Goal: Transaction & Acquisition: Purchase product/service

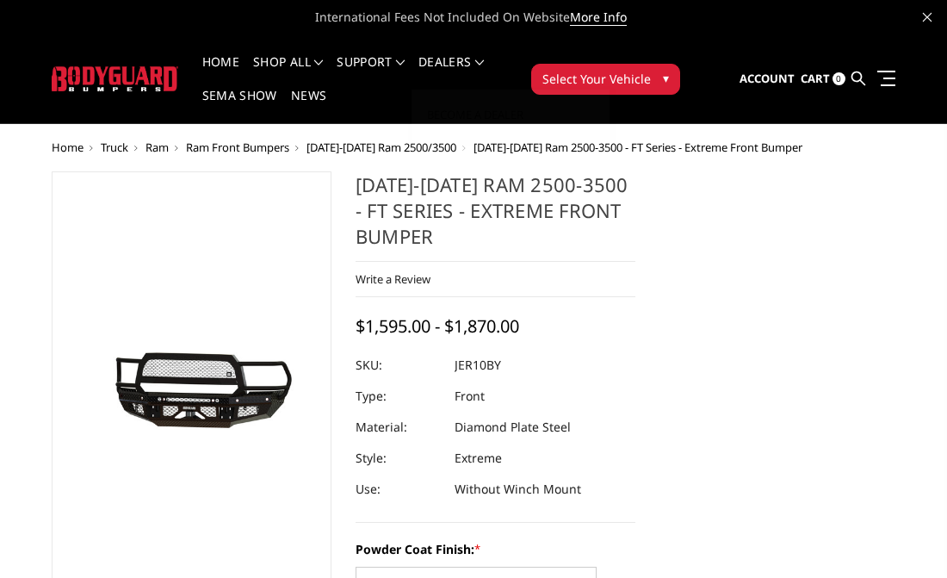
click at [556, 77] on span "Select Your Vehicle" at bounding box center [596, 79] width 108 height 18
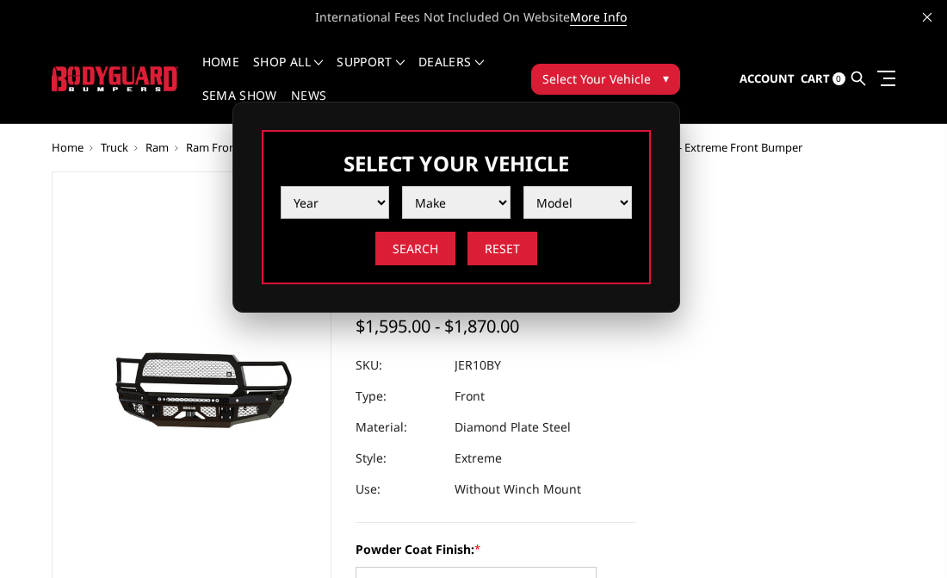
select select "yr_2014"
select select "mk_ram"
select select "md_2500-3500"
click at [429, 254] on input "Search" at bounding box center [415, 249] width 80 height 34
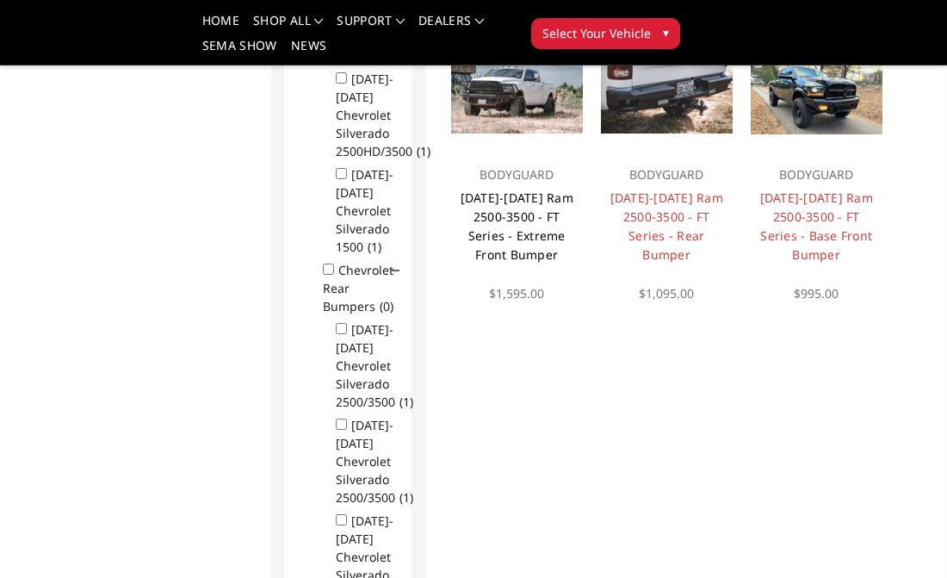
scroll to position [537, 0]
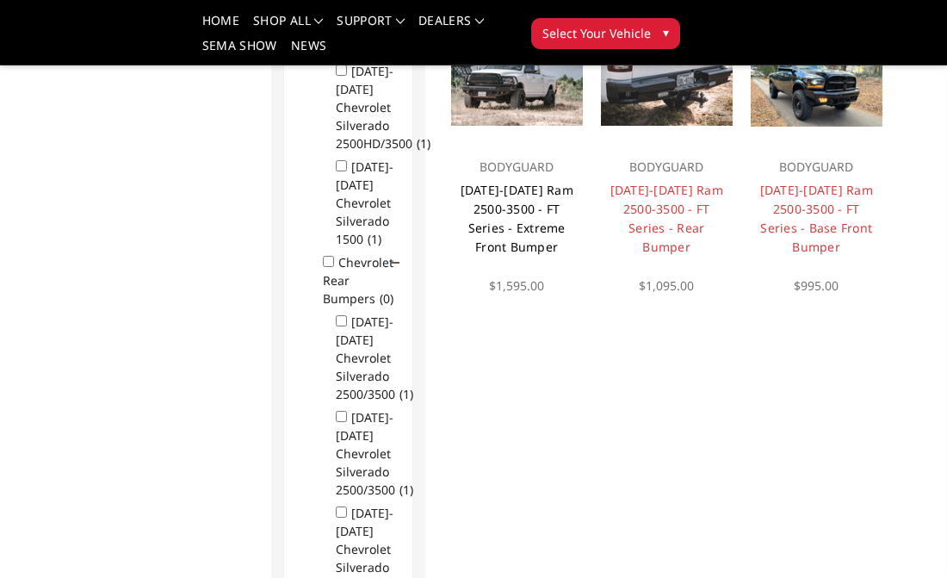
click at [504, 195] on link "[DATE]-[DATE] Ram 2500-3500 - FT Series - Extreme Front Bumper" at bounding box center [517, 218] width 113 height 73
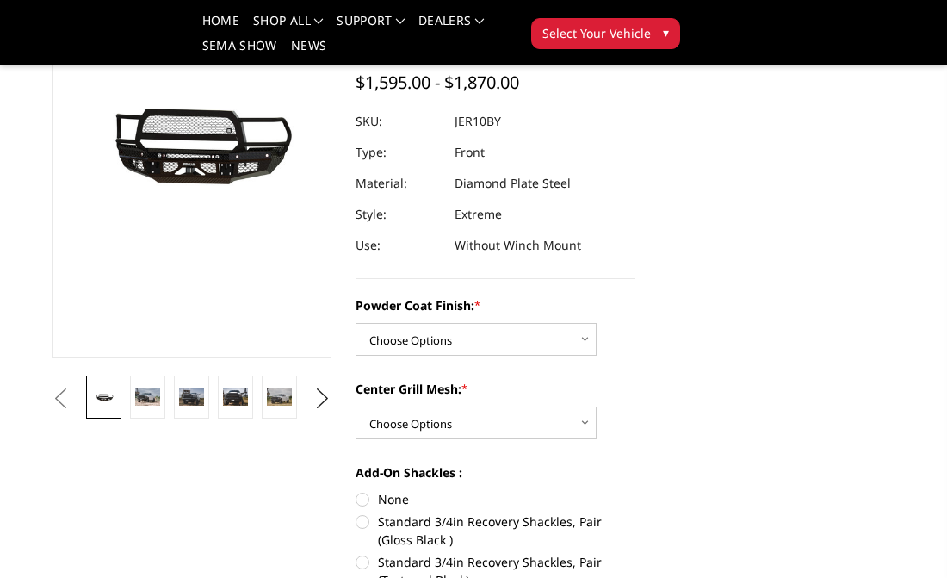
scroll to position [193, 0]
click at [145, 393] on img at bounding box center [147, 396] width 25 height 16
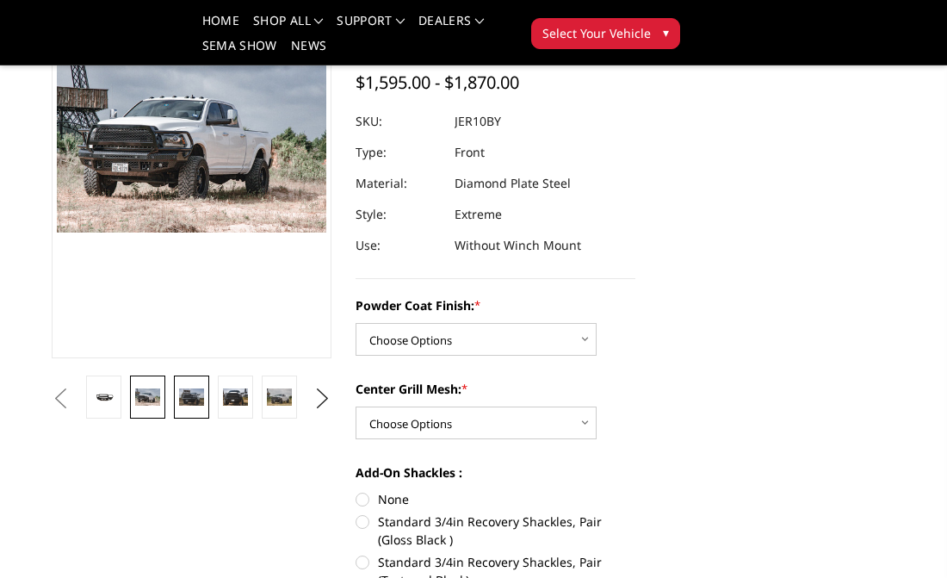
click at [179, 393] on img at bounding box center [191, 396] width 25 height 16
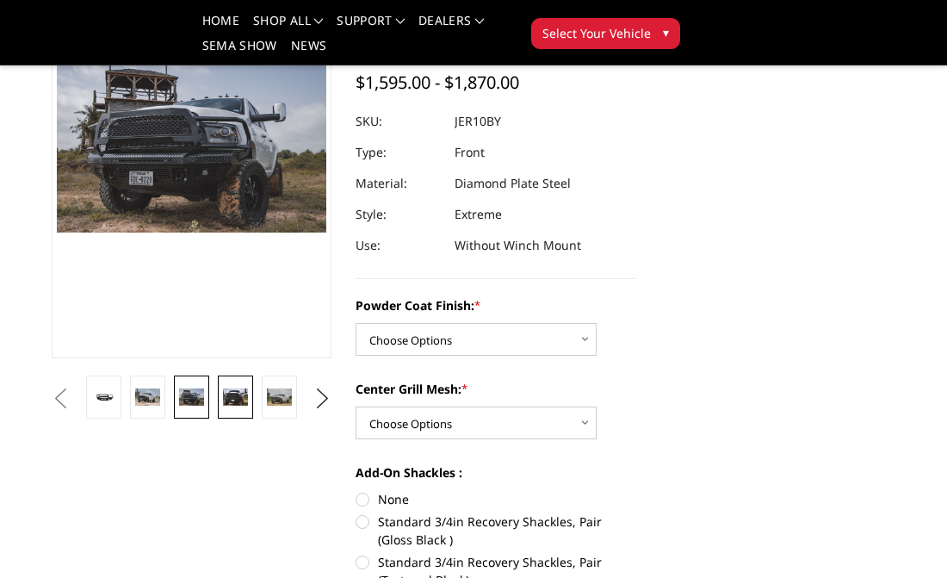
click at [218, 393] on link at bounding box center [235, 396] width 35 height 43
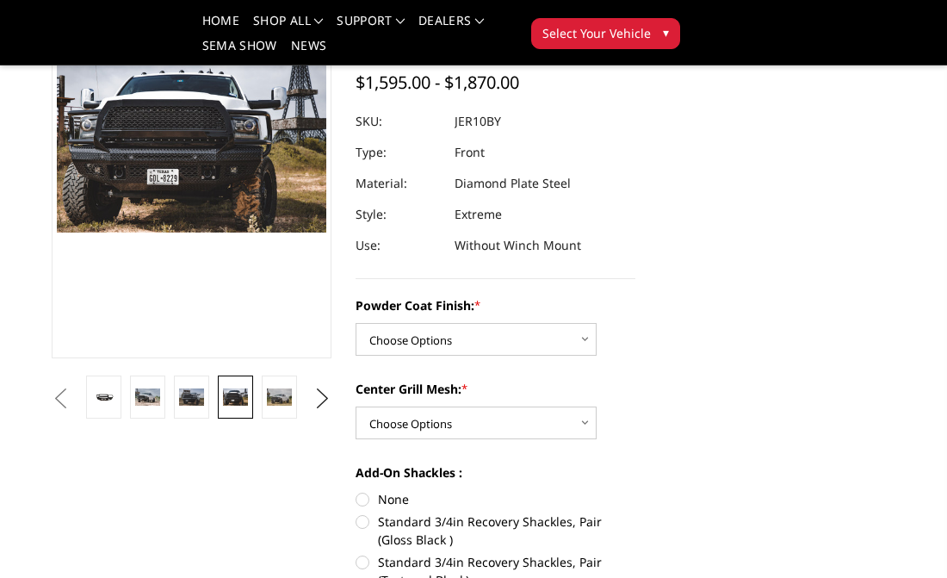
click at [251, 398] on link at bounding box center [235, 396] width 35 height 43
click at [277, 392] on img at bounding box center [279, 396] width 25 height 16
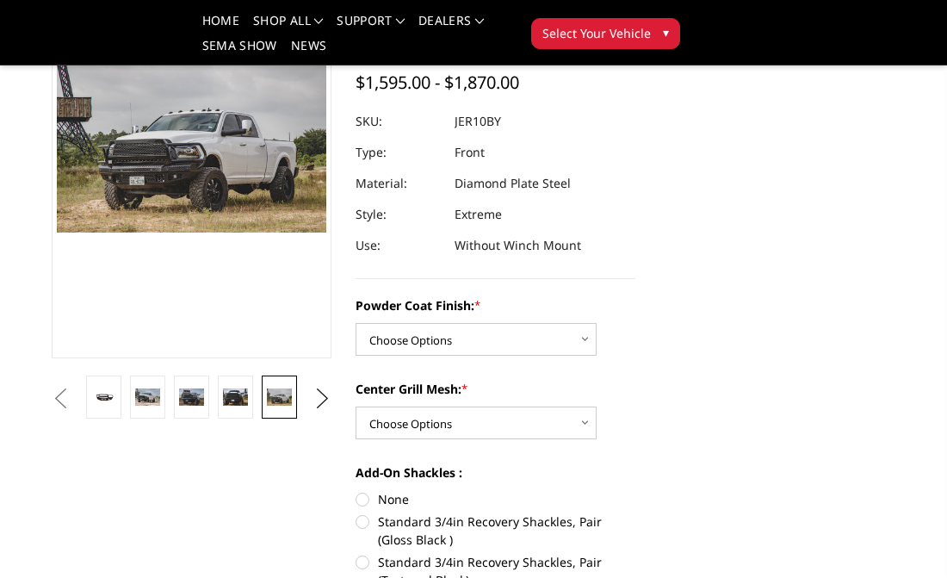
click at [307, 399] on ul "Previous Next" at bounding box center [191, 398] width 288 height 46
click at [319, 399] on button "Next" at bounding box center [323, 399] width 26 height 26
click at [245, 393] on img at bounding box center [235, 396] width 25 height 16
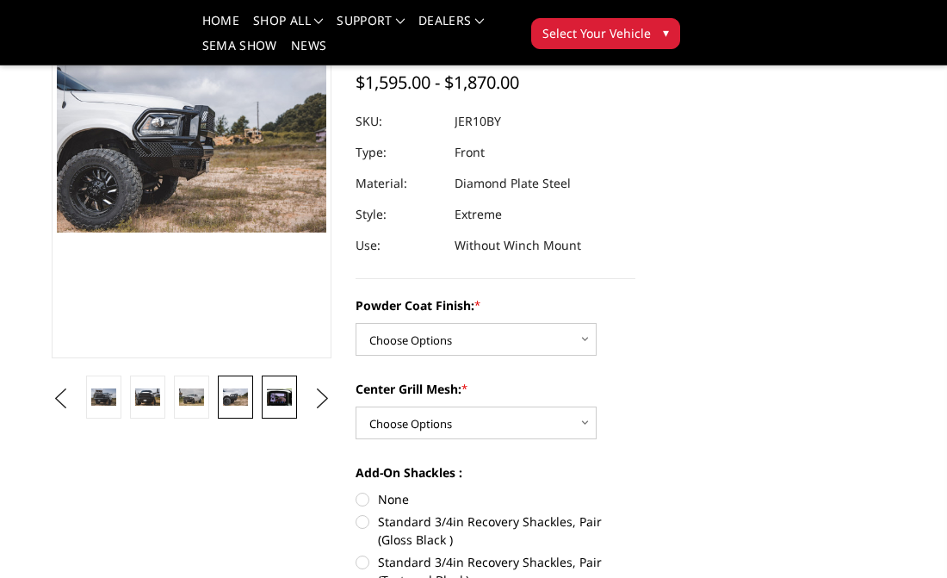
click at [282, 392] on img at bounding box center [279, 396] width 25 height 16
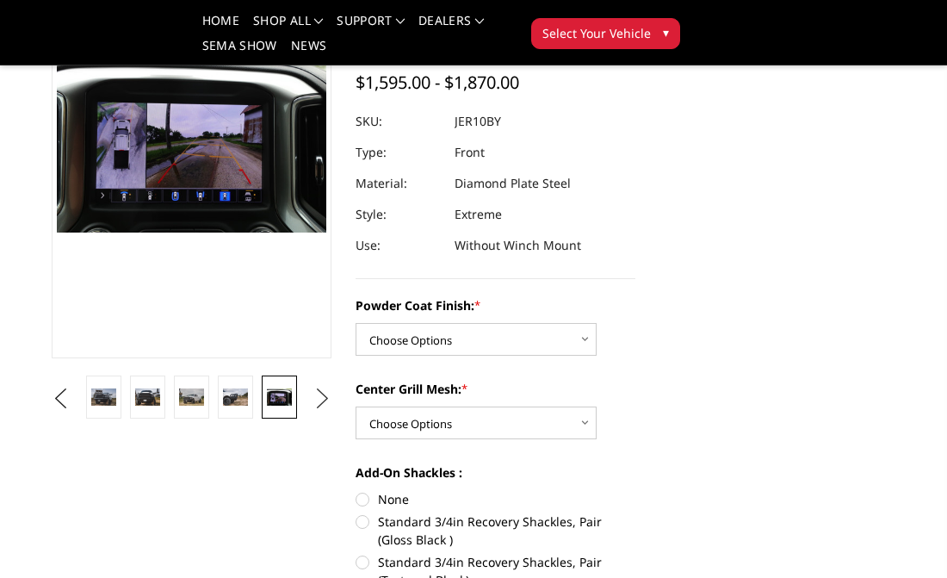
click at [313, 395] on button "Next" at bounding box center [323, 399] width 26 height 26
click at [283, 387] on link at bounding box center [279, 396] width 35 height 43
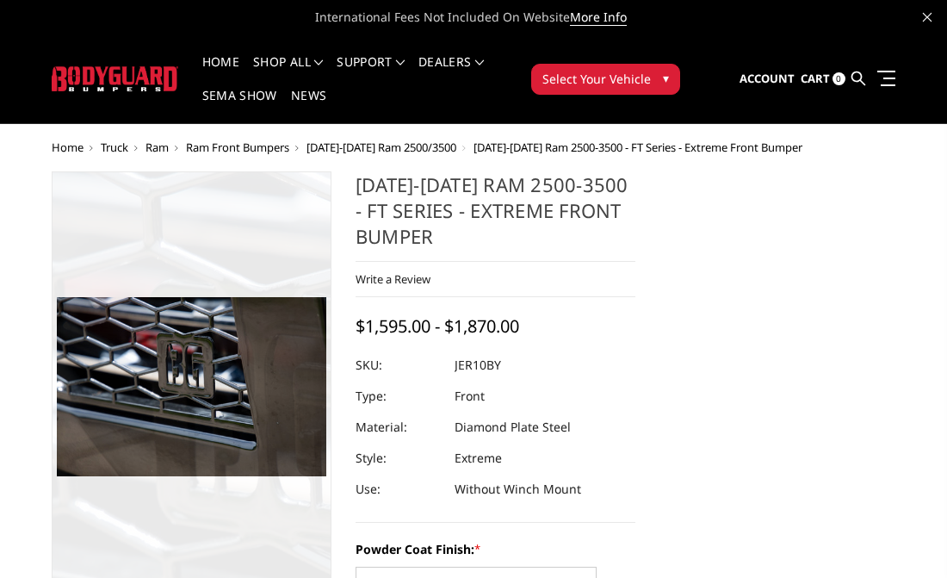
scroll to position [0, 0]
